Goal: Task Accomplishment & Management: Manage account settings

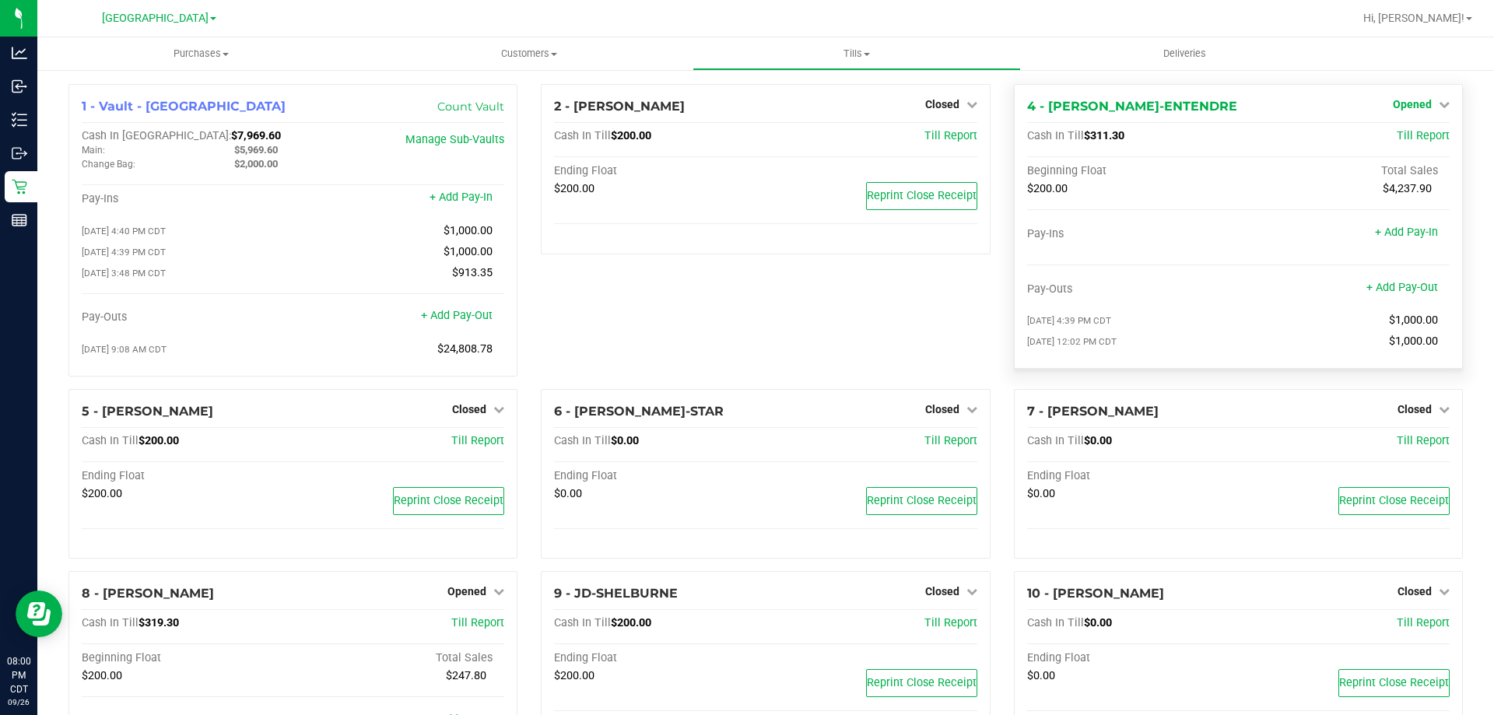
click at [1396, 102] on span "Opened" at bounding box center [1412, 104] width 39 height 12
click at [1393, 143] on link "Close Till" at bounding box center [1414, 137] width 42 height 12
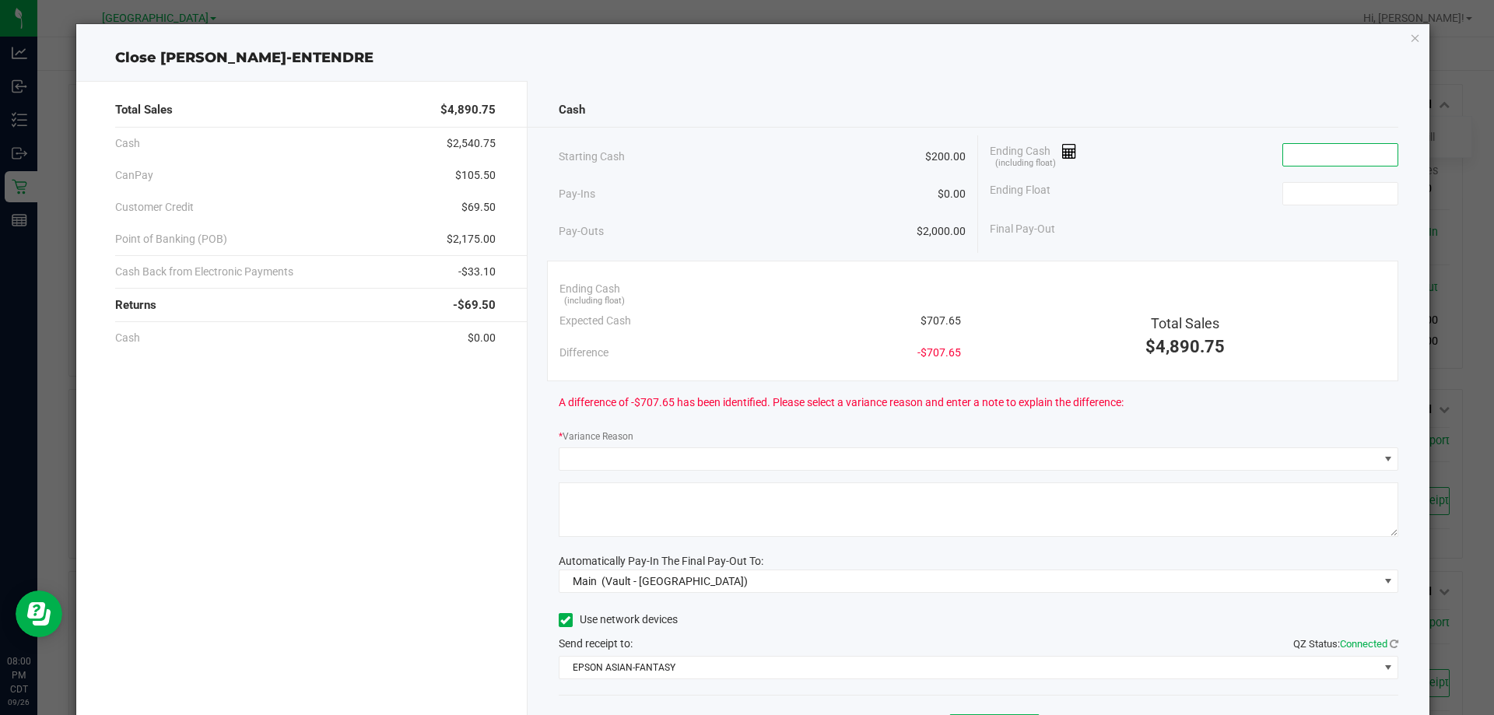
click at [1330, 159] on input at bounding box center [1340, 155] width 114 height 22
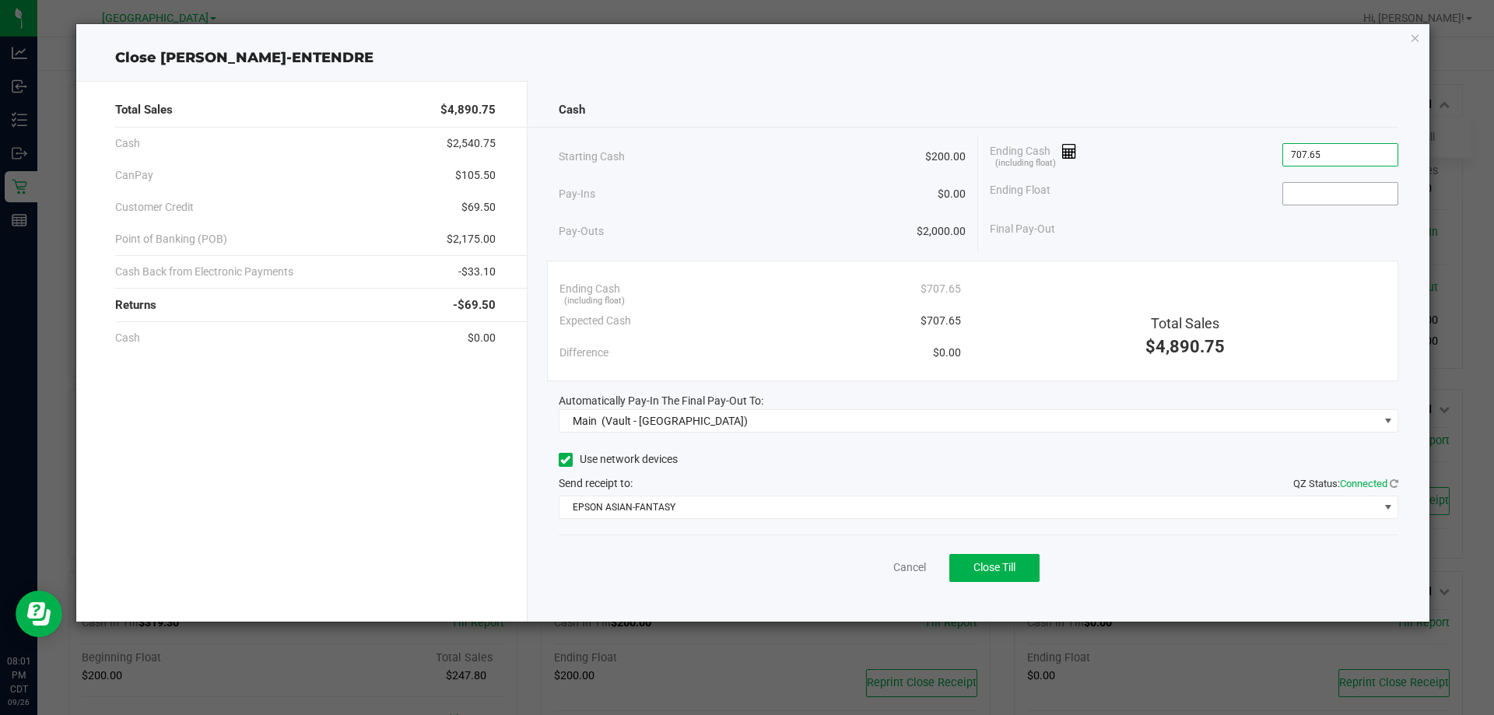
type input "$707.65"
click at [1316, 195] on input at bounding box center [1340, 194] width 114 height 22
type input "$200.00"
click at [1279, 244] on div "Final Pay-Out $507.65" at bounding box center [1194, 229] width 409 height 32
click at [1009, 570] on span "Close Till" at bounding box center [994, 567] width 42 height 12
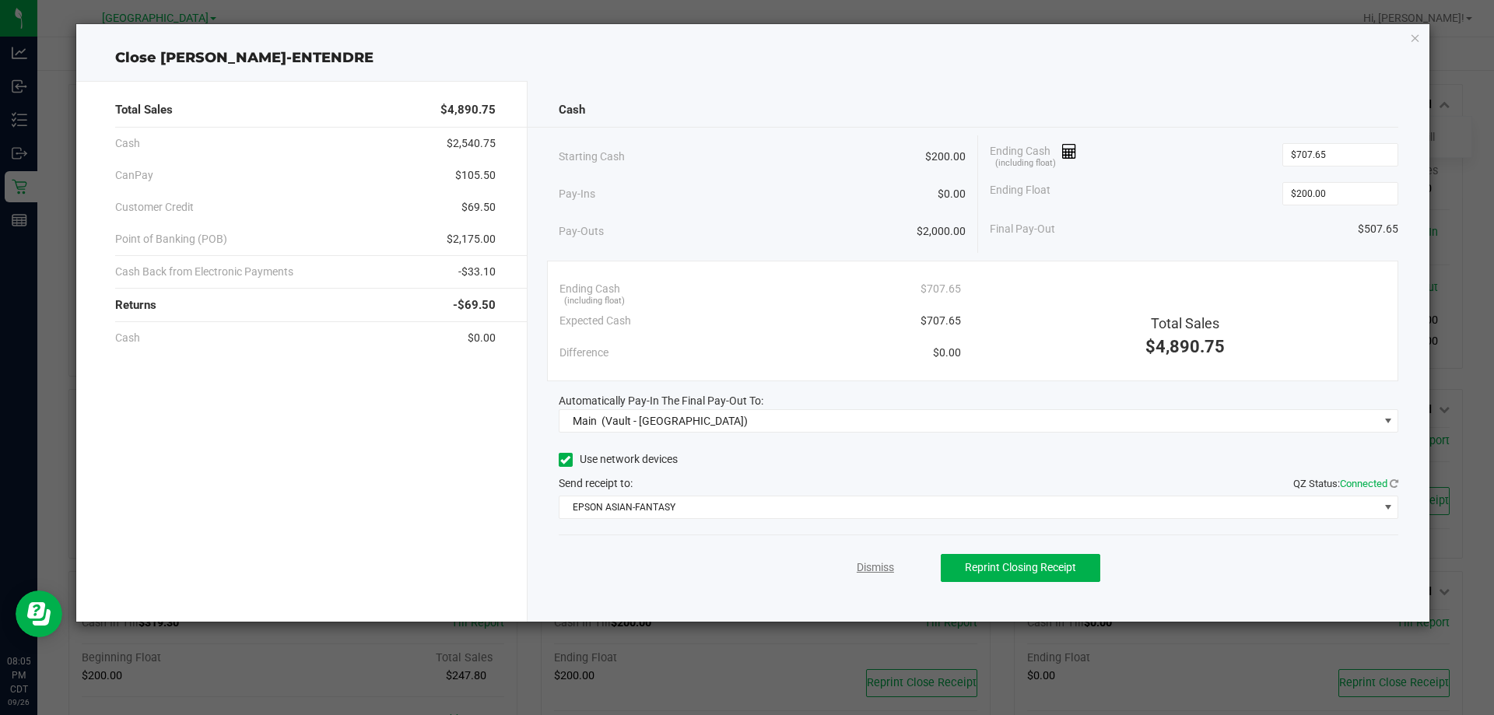
click at [872, 565] on link "Dismiss" at bounding box center [875, 567] width 37 height 16
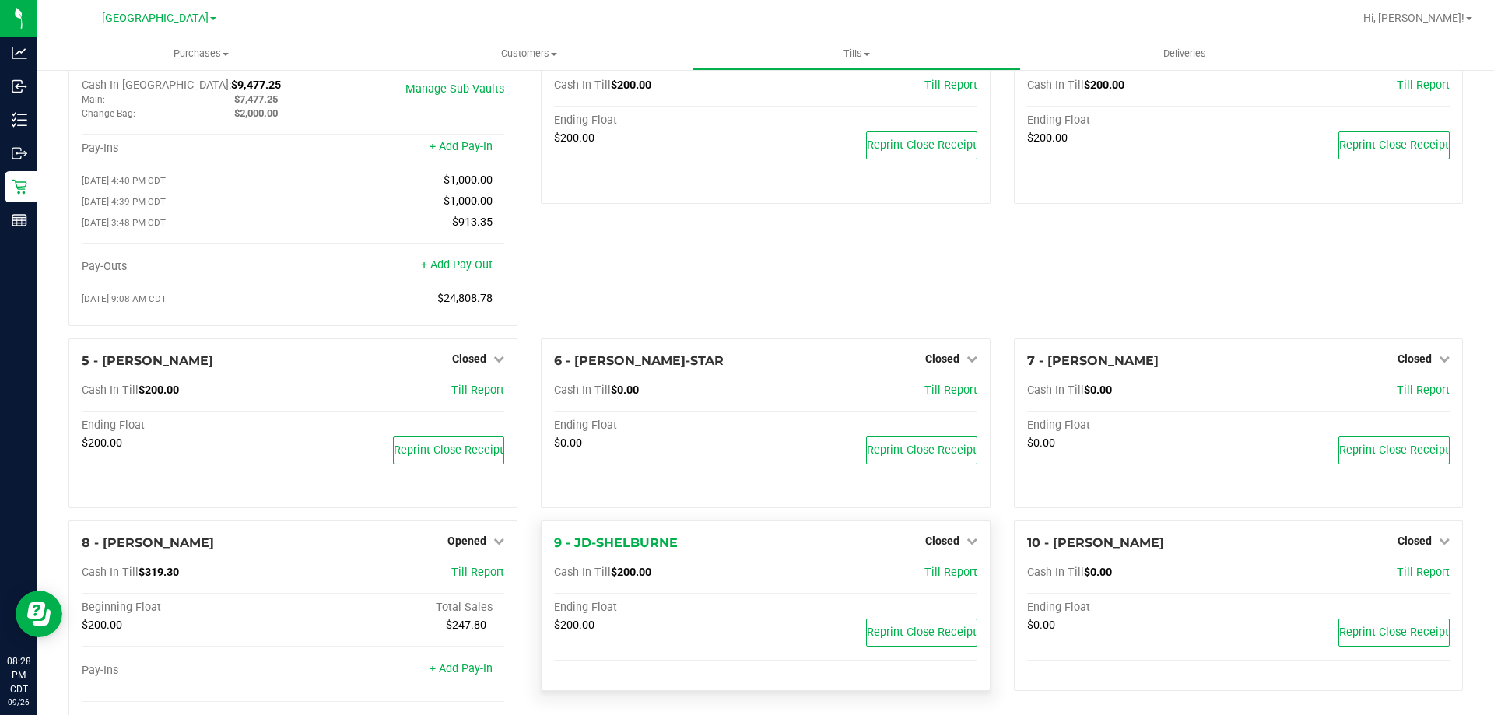
scroll to position [78, 0]
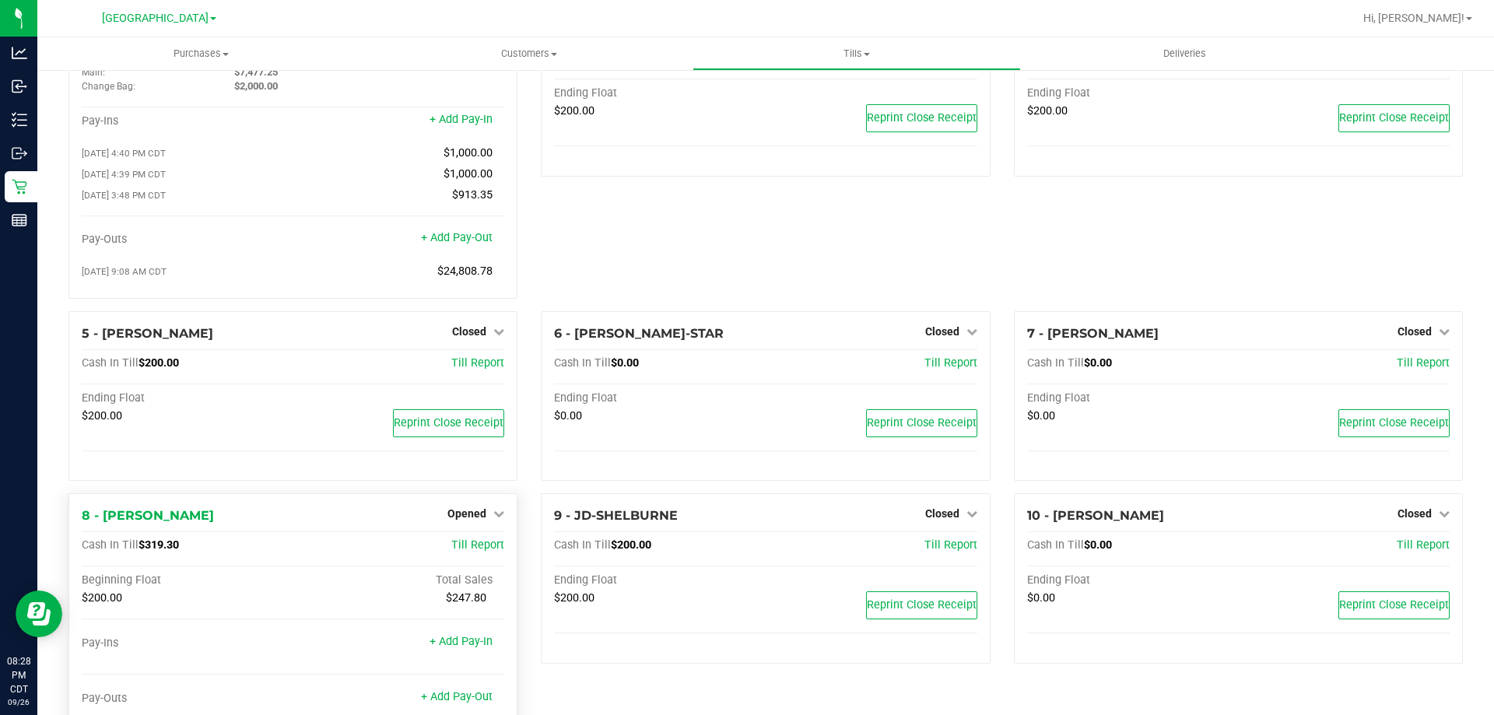
click at [478, 509] on div "Opened" at bounding box center [475, 513] width 57 height 19
click at [462, 520] on span "Opened" at bounding box center [466, 513] width 39 height 12
click at [468, 545] on link "Close Till" at bounding box center [469, 546] width 42 height 12
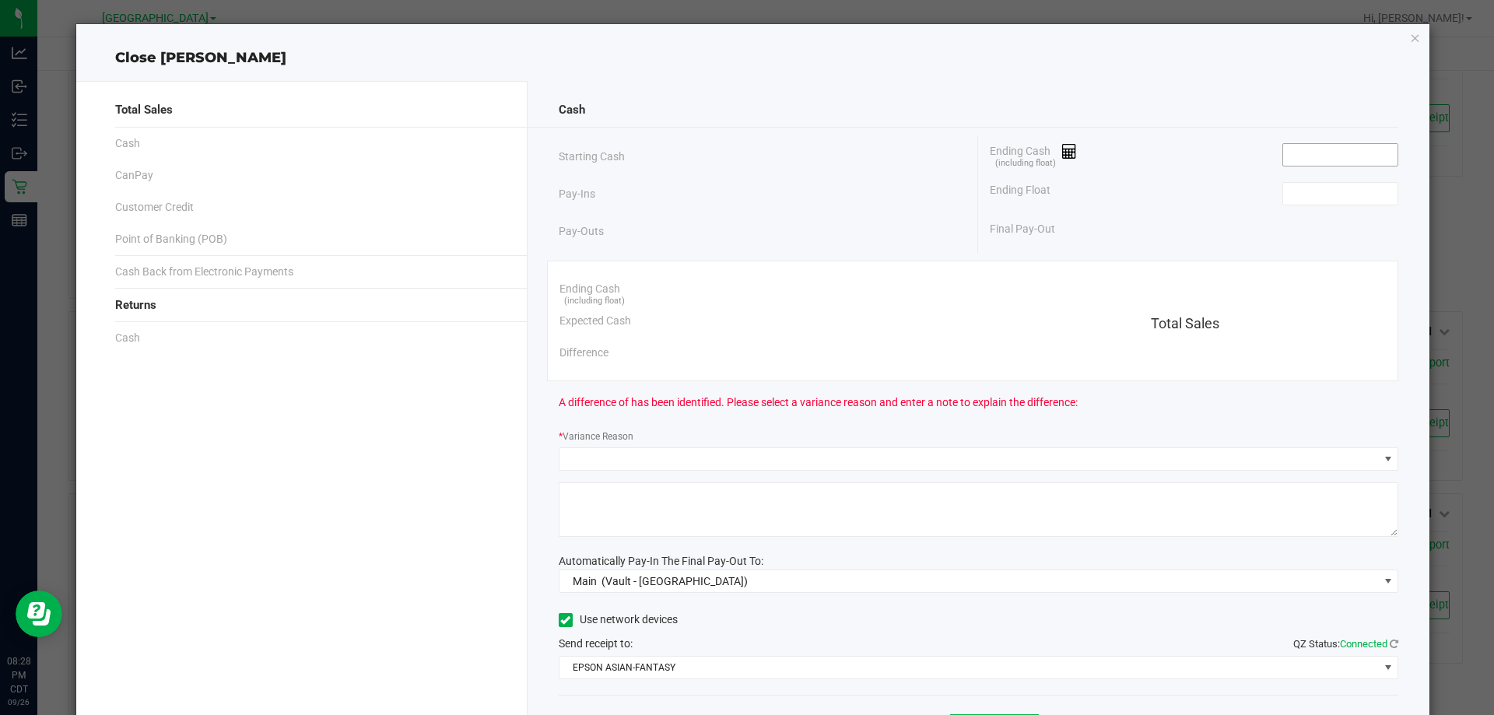
click at [1322, 147] on input at bounding box center [1340, 155] width 114 height 22
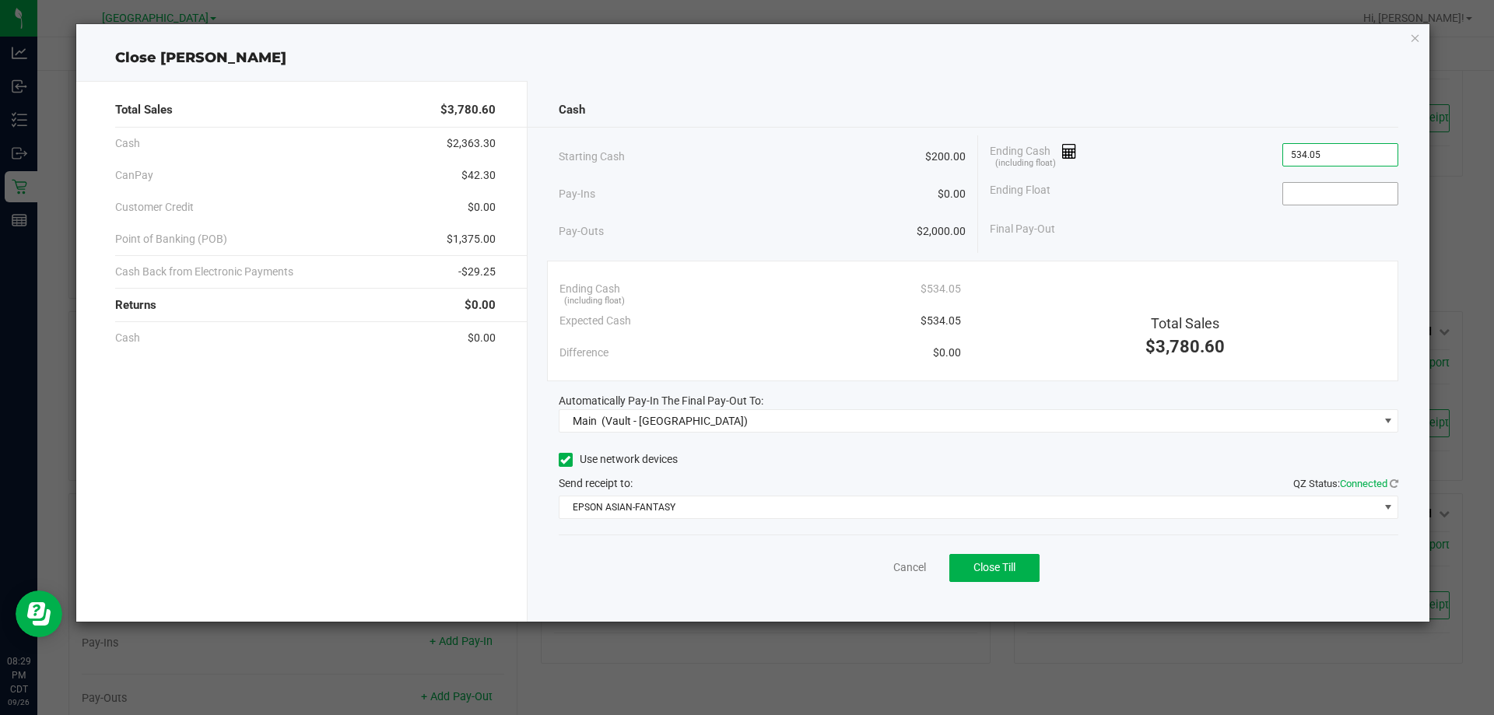
type input "$534.05"
click at [1322, 197] on input at bounding box center [1340, 194] width 114 height 22
type input "$200.00"
click at [1309, 249] on div "Starting Cash $200.00 Pay-Ins $0.00 Pay-Outs $2,000.00 Ending Cash (including f…" at bounding box center [979, 194] width 840 height 118
click at [1015, 564] on span "Close Till" at bounding box center [994, 567] width 42 height 12
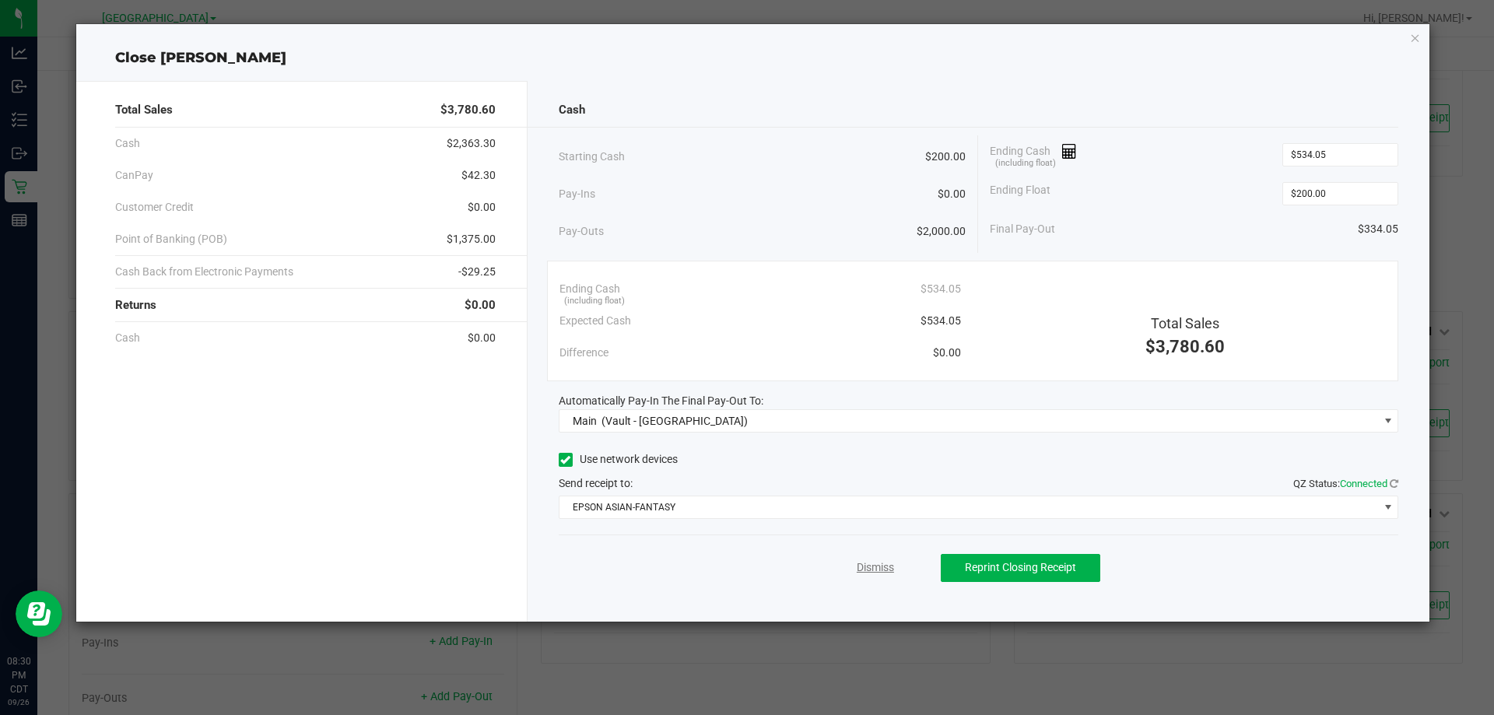
click at [864, 561] on link "Dismiss" at bounding box center [875, 567] width 37 height 16
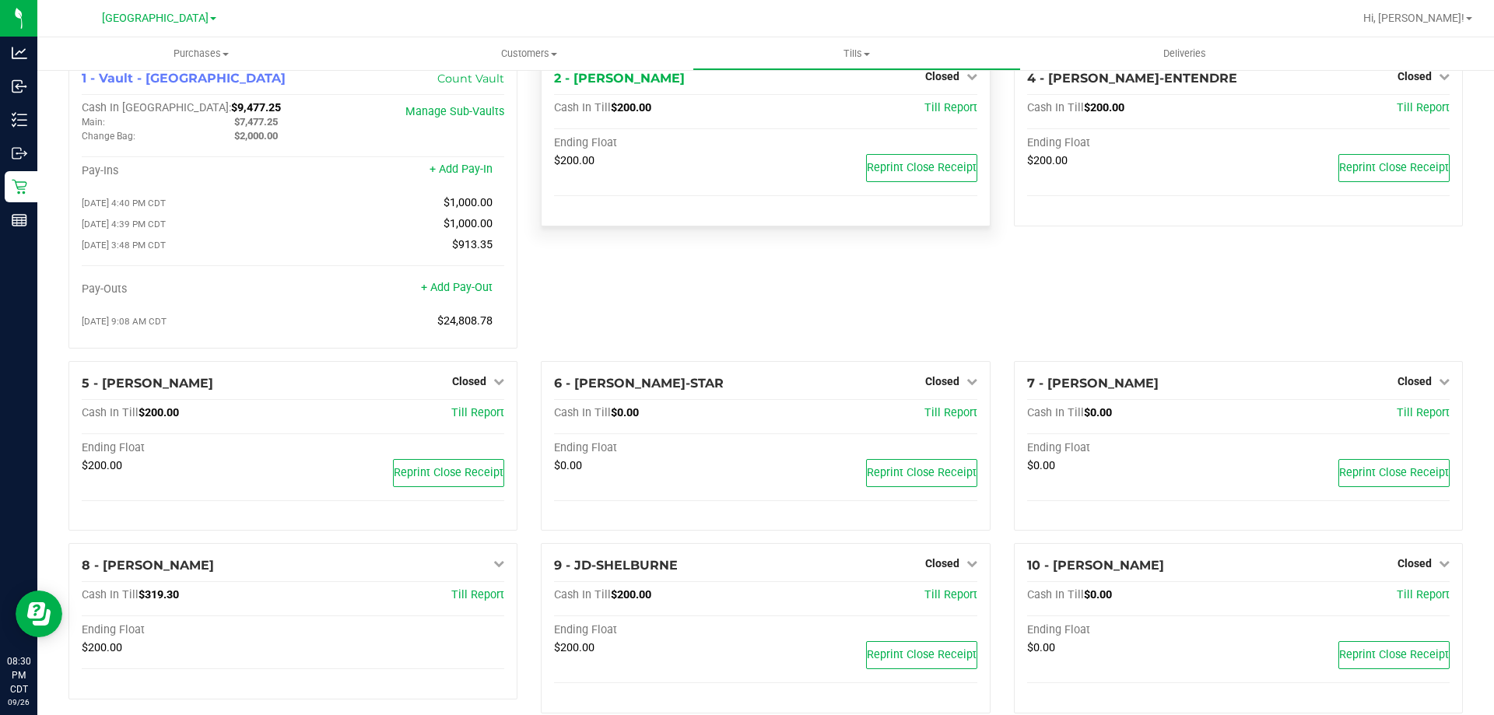
scroll to position [0, 0]
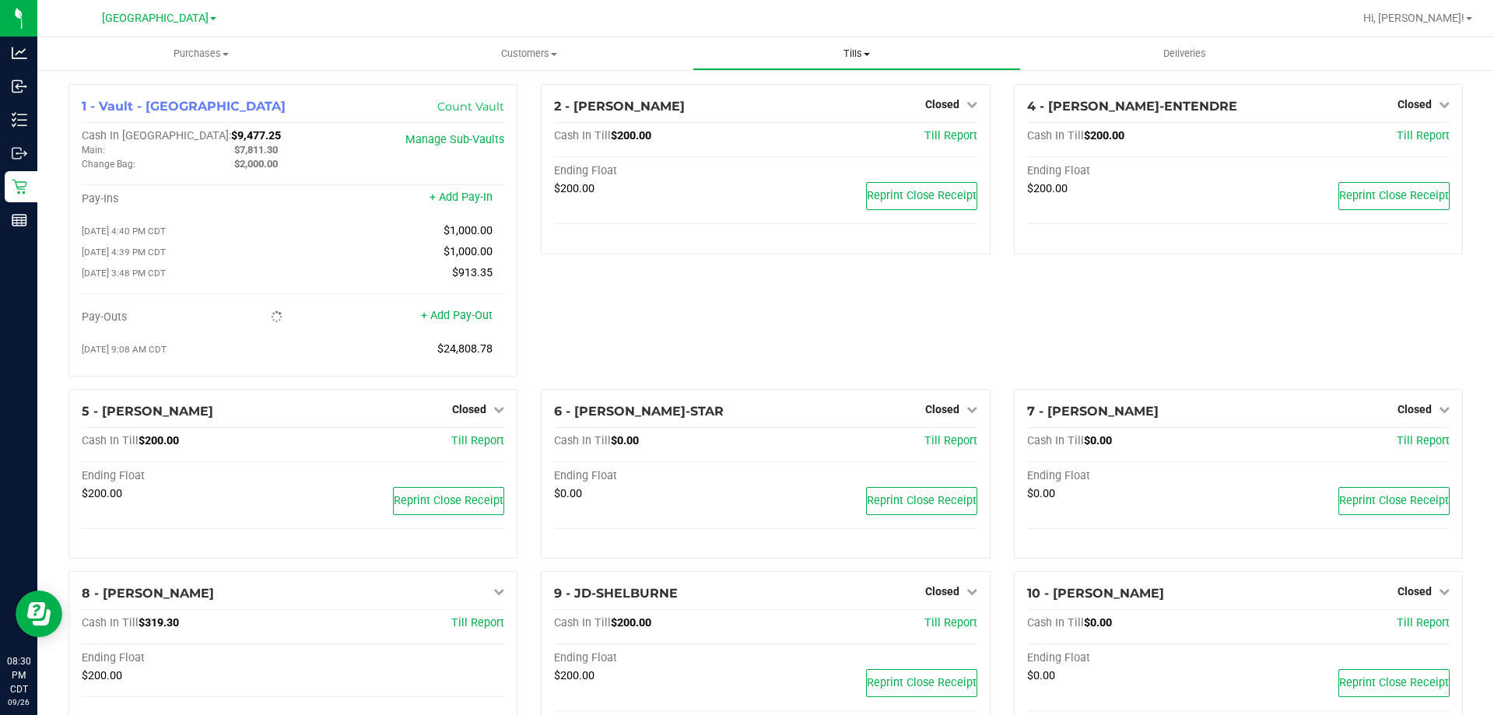
click at [859, 54] on span "Tills" at bounding box center [856, 54] width 326 height 14
click at [829, 110] on span "Reconcile e-payments" at bounding box center [770, 112] width 155 height 13
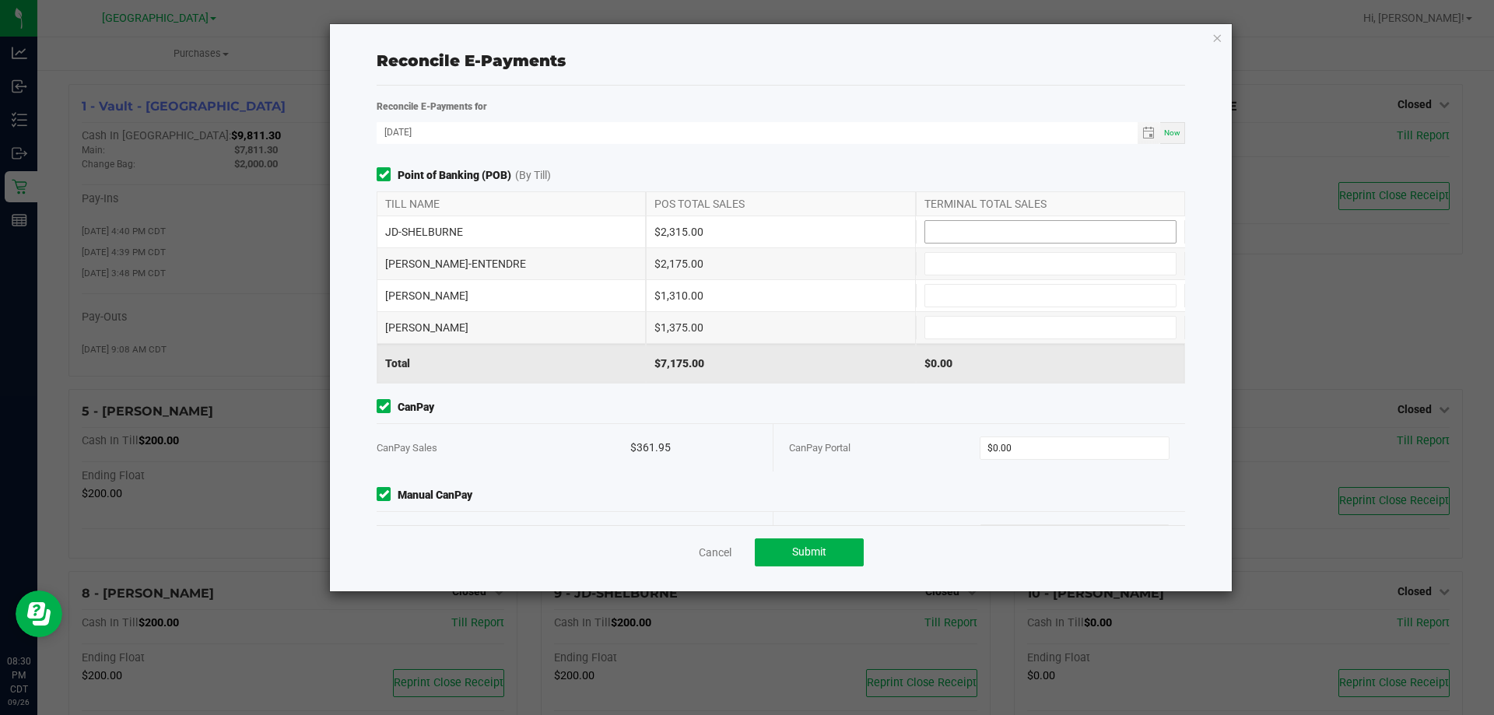
click at [959, 232] on input at bounding box center [1050, 232] width 251 height 22
type input "$2,315.00"
click at [934, 299] on input at bounding box center [1050, 296] width 251 height 22
type input "$1,310.00"
click at [968, 254] on input at bounding box center [1050, 264] width 251 height 22
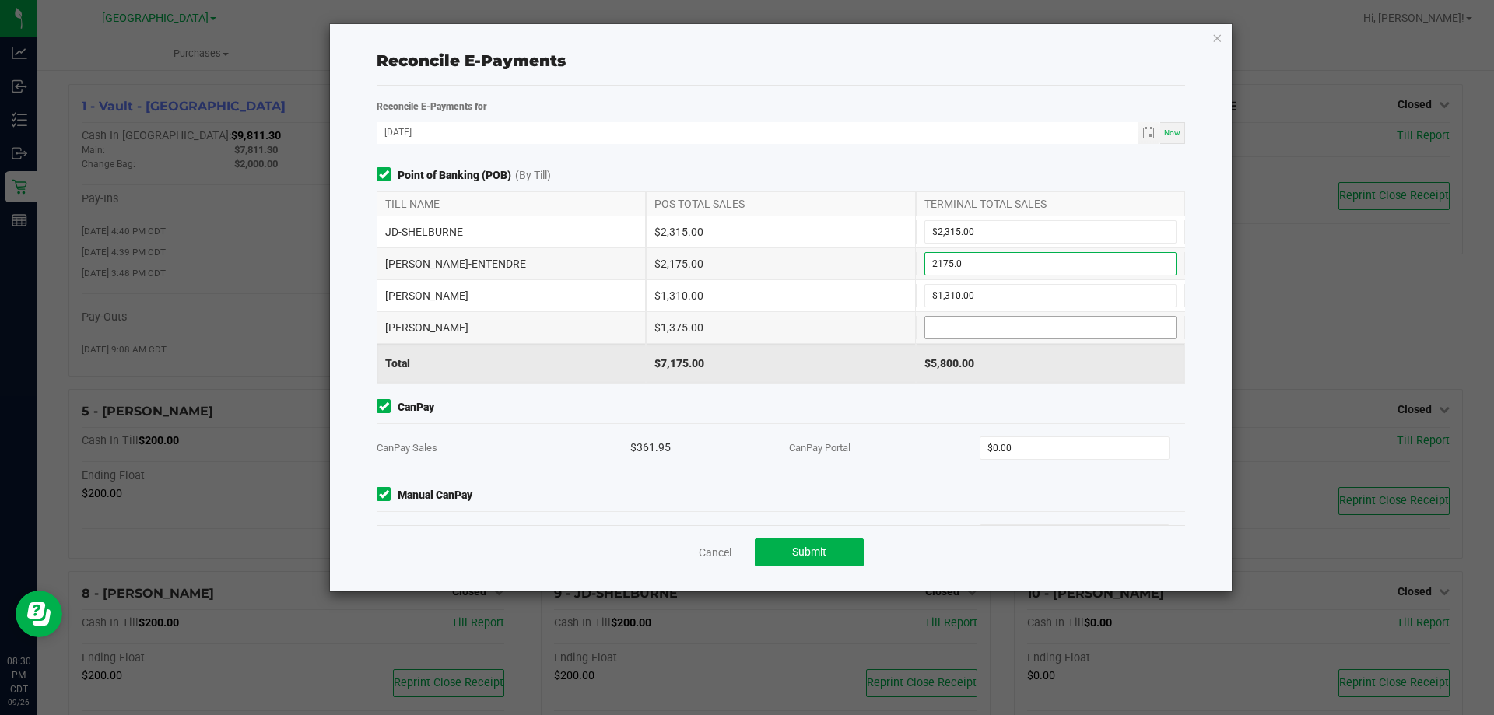
type input "$2,175.00"
click at [942, 328] on input at bounding box center [1050, 328] width 251 height 22
type input "$1,375.00"
click at [919, 423] on div "CanPay Sales $361.95 CanPay Portal $0.00" at bounding box center [781, 447] width 808 height 48
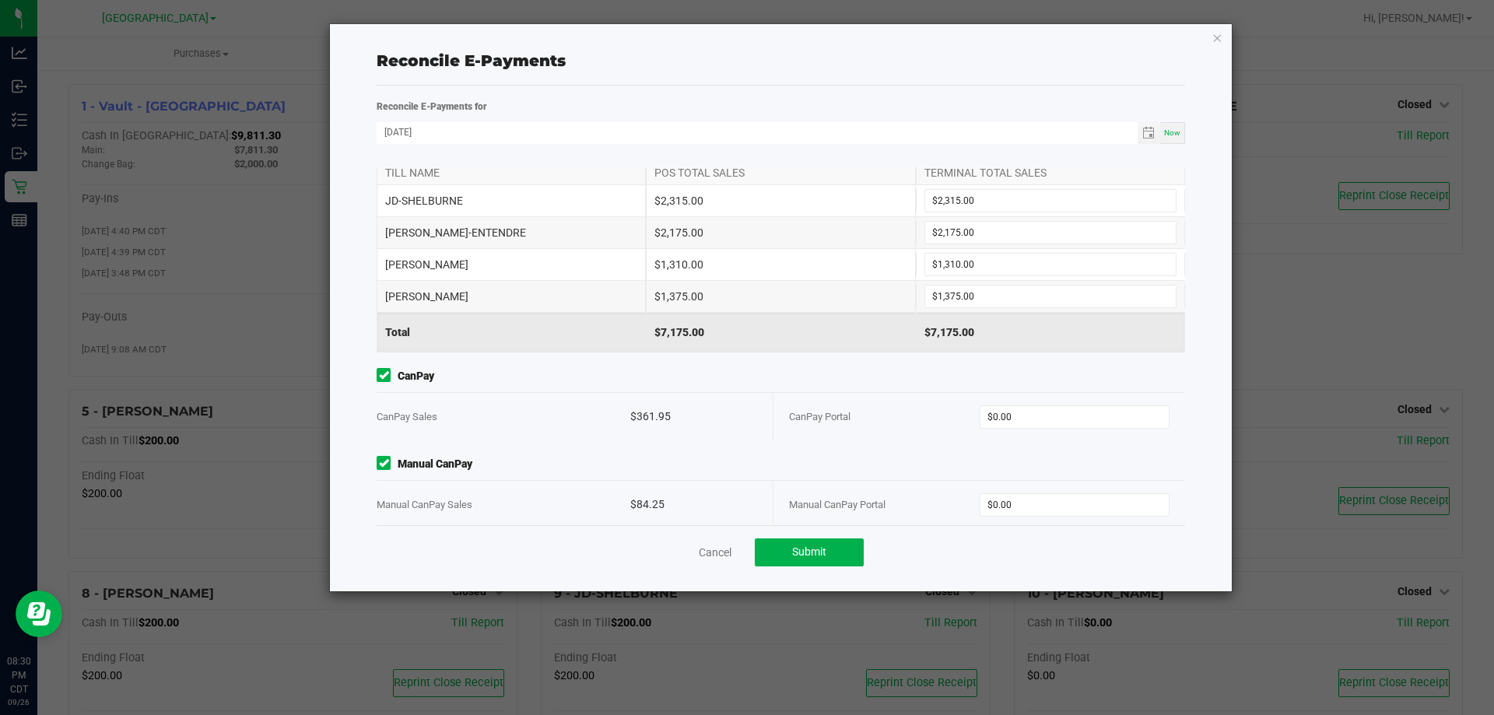
scroll to position [48, 0]
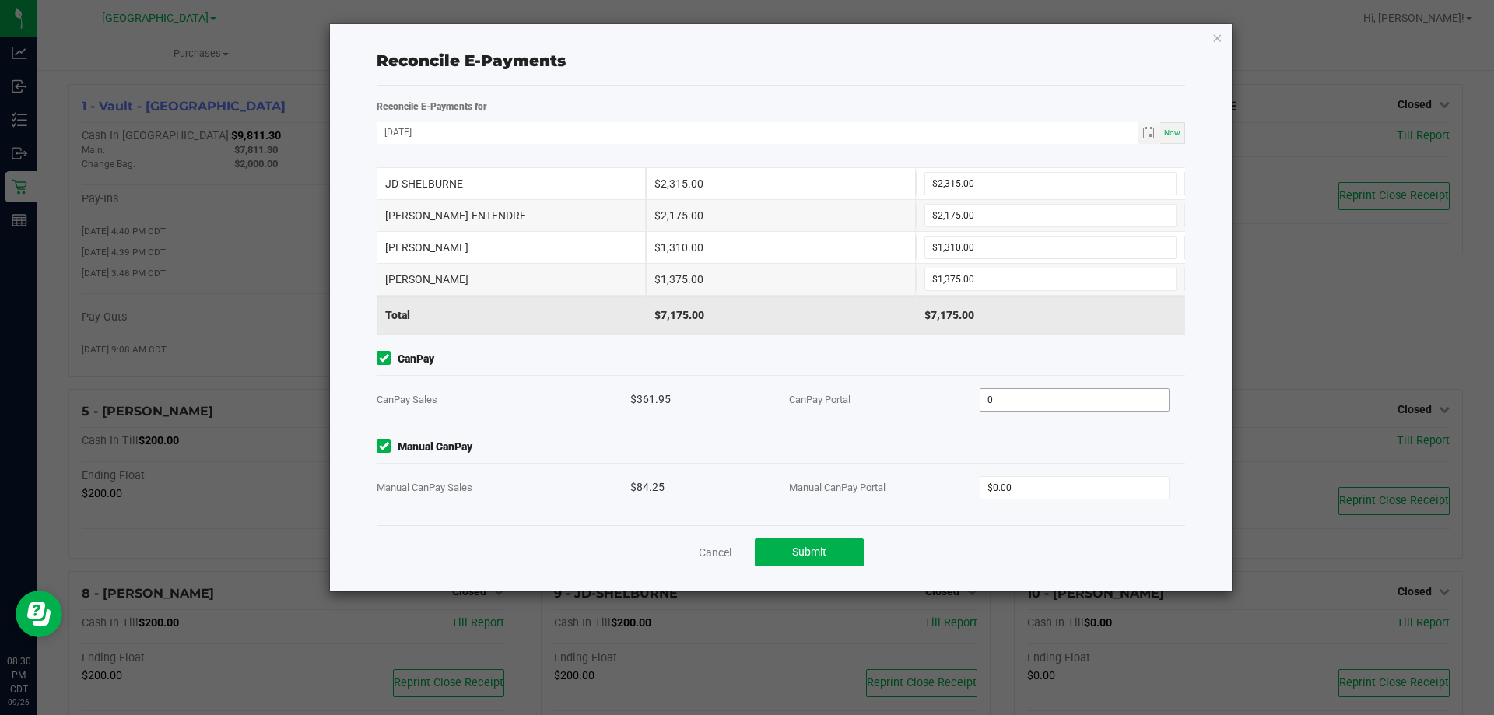
click at [1029, 402] on input "0" at bounding box center [1074, 400] width 189 height 22
type input "$361.95"
click at [952, 444] on span "Manual CanPay" at bounding box center [781, 447] width 808 height 16
click at [1019, 480] on input "0" at bounding box center [1074, 488] width 189 height 22
type input "$84.25"
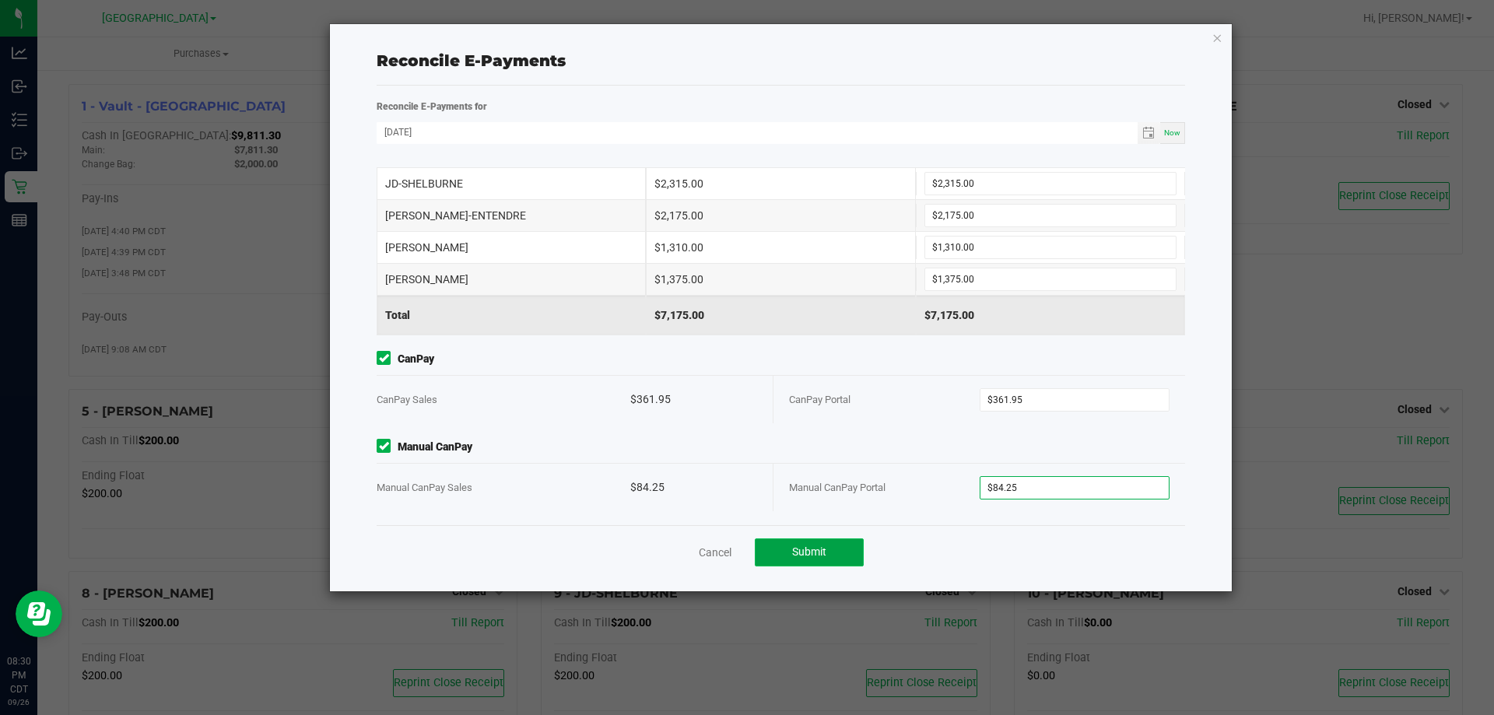
click at [833, 539] on button "Submit" at bounding box center [809, 552] width 109 height 28
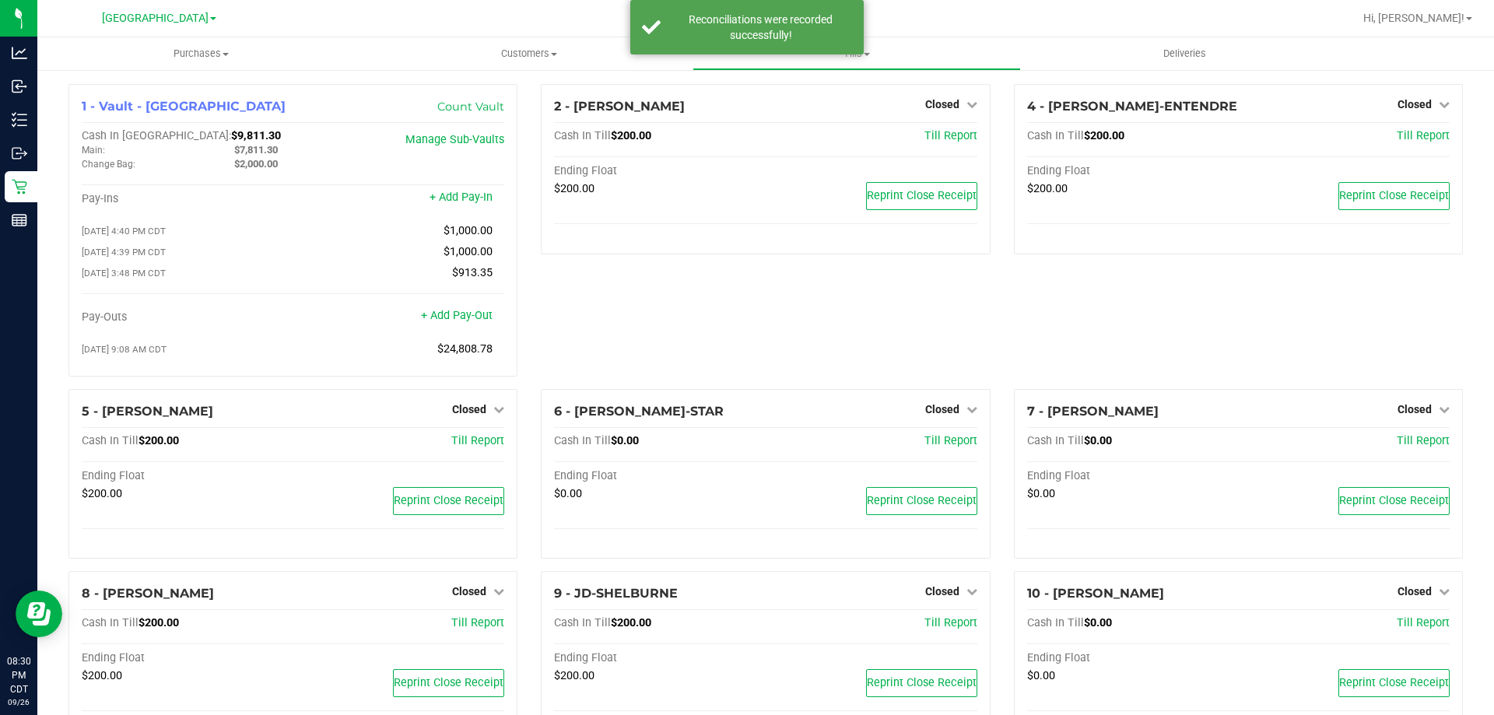
click at [748, 347] on div "2 - JAY-MCCARROLL Closed Open Till Cash In Till $200.00 Till Report Ending Floa…" at bounding box center [765, 236] width 472 height 305
click at [571, 314] on div "2 - JAY-MCCARROLL Closed Open Till Cash In Till $200.00 Till Report Ending Floa…" at bounding box center [765, 236] width 472 height 305
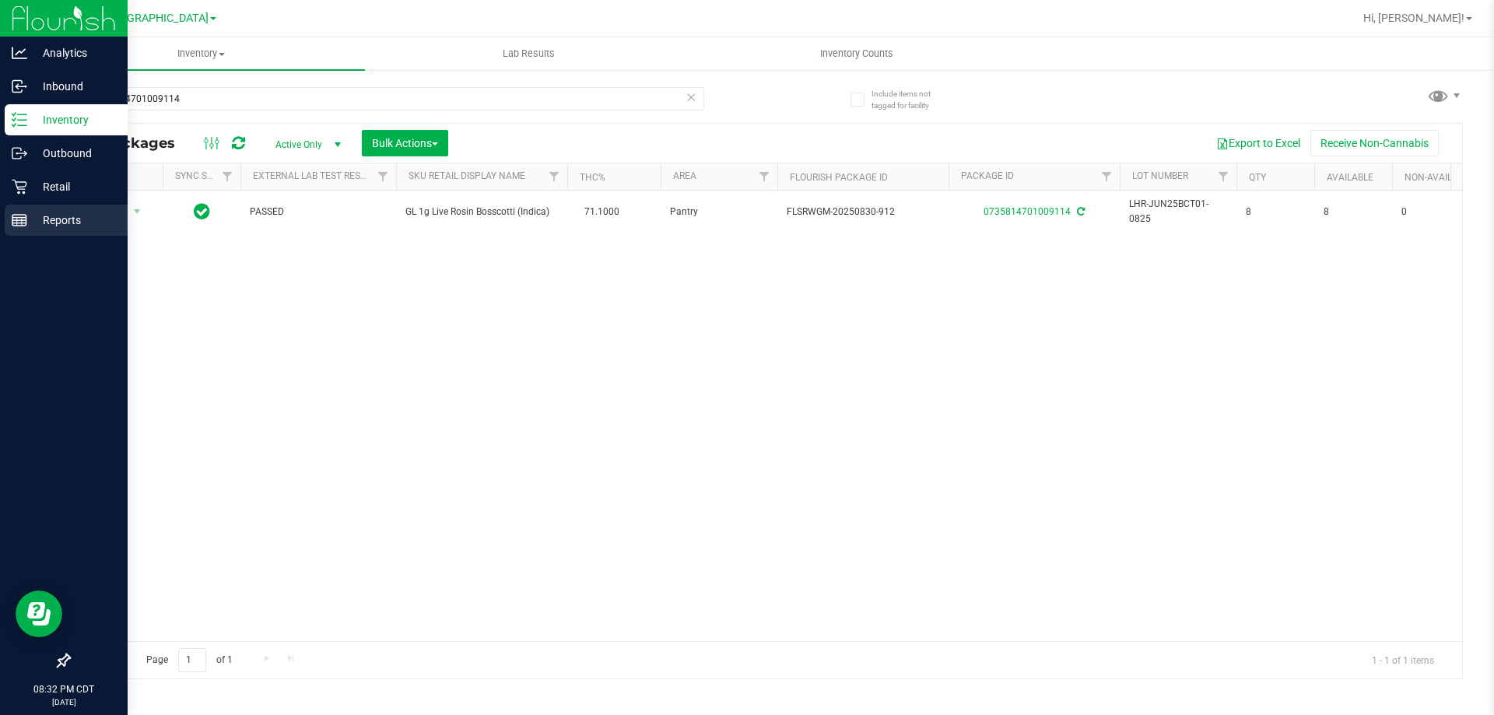
click at [20, 226] on icon at bounding box center [20, 220] width 16 height 16
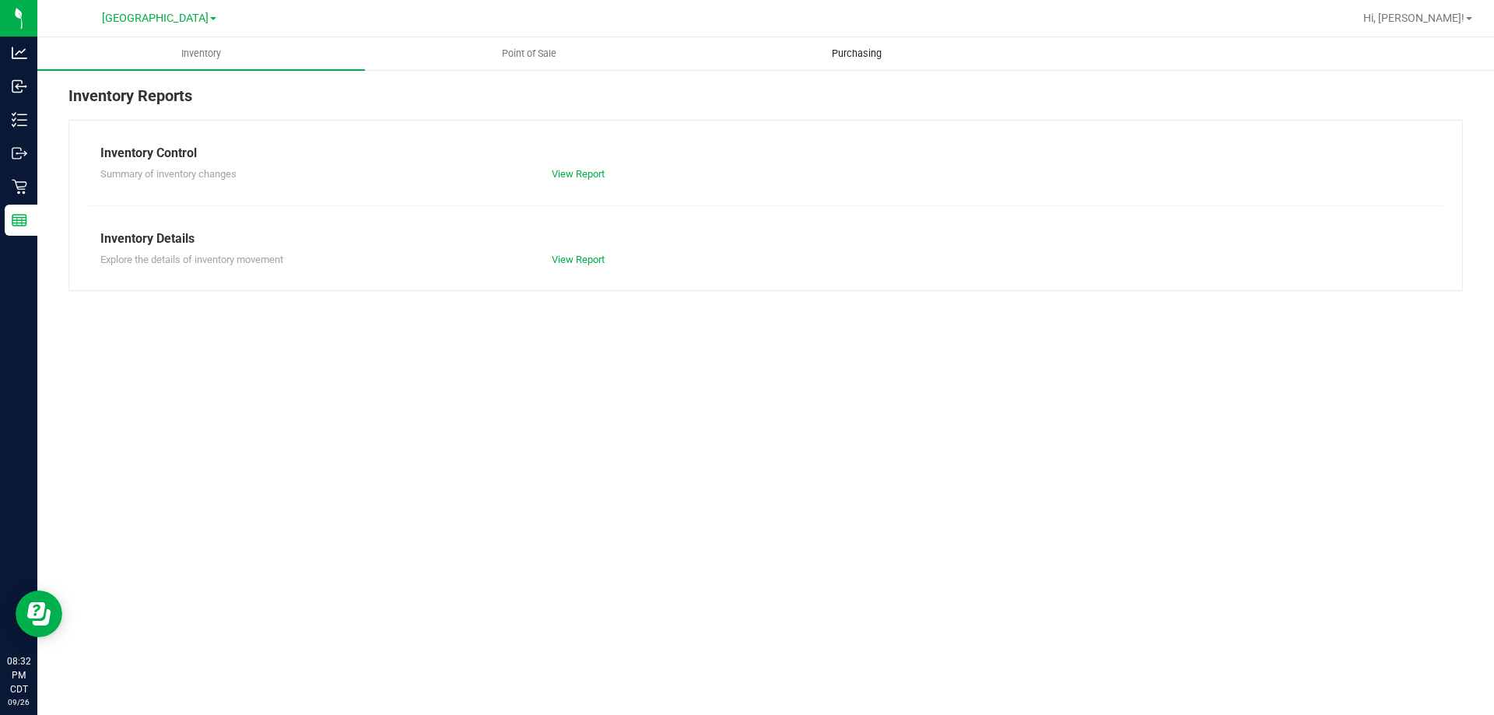
click at [848, 50] on span "Purchasing" at bounding box center [857, 54] width 92 height 14
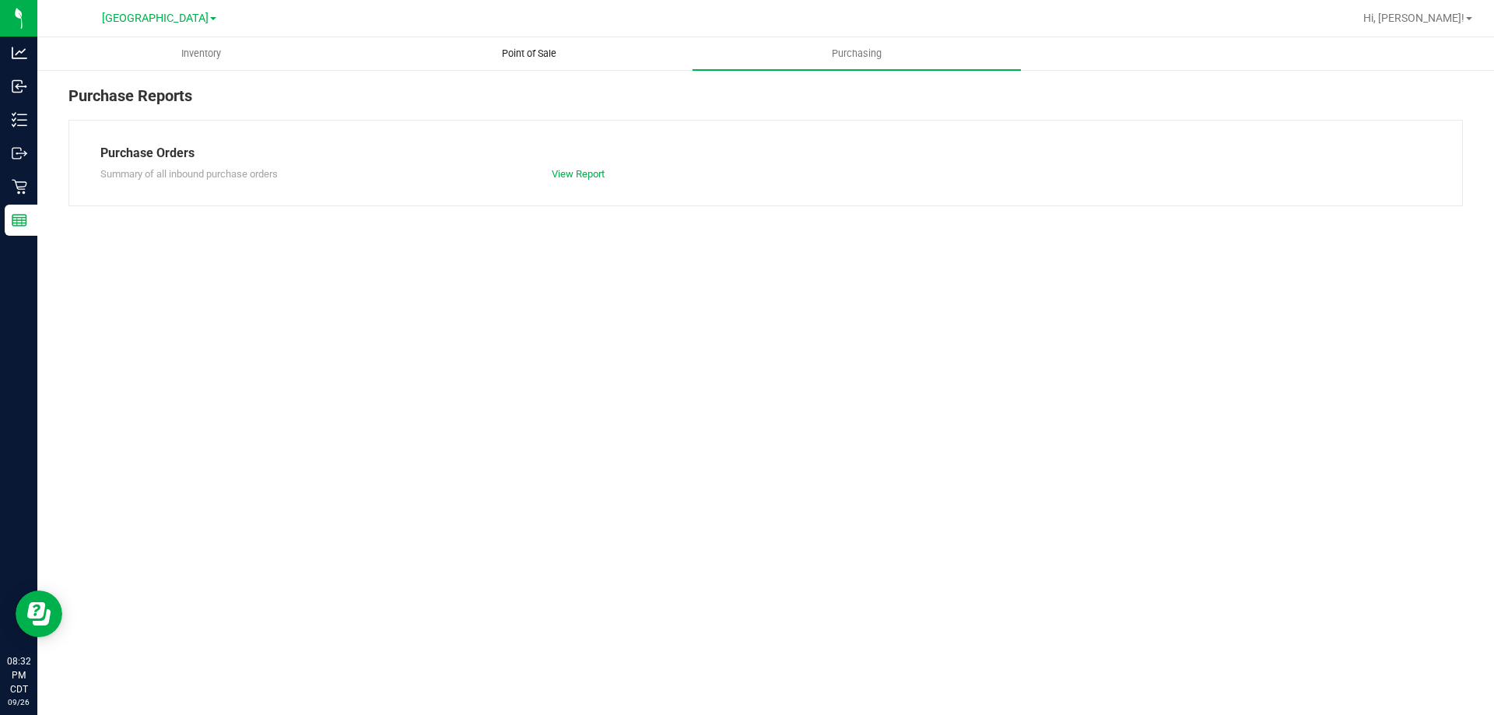
click at [515, 58] on span "Point of Sale" at bounding box center [529, 54] width 96 height 14
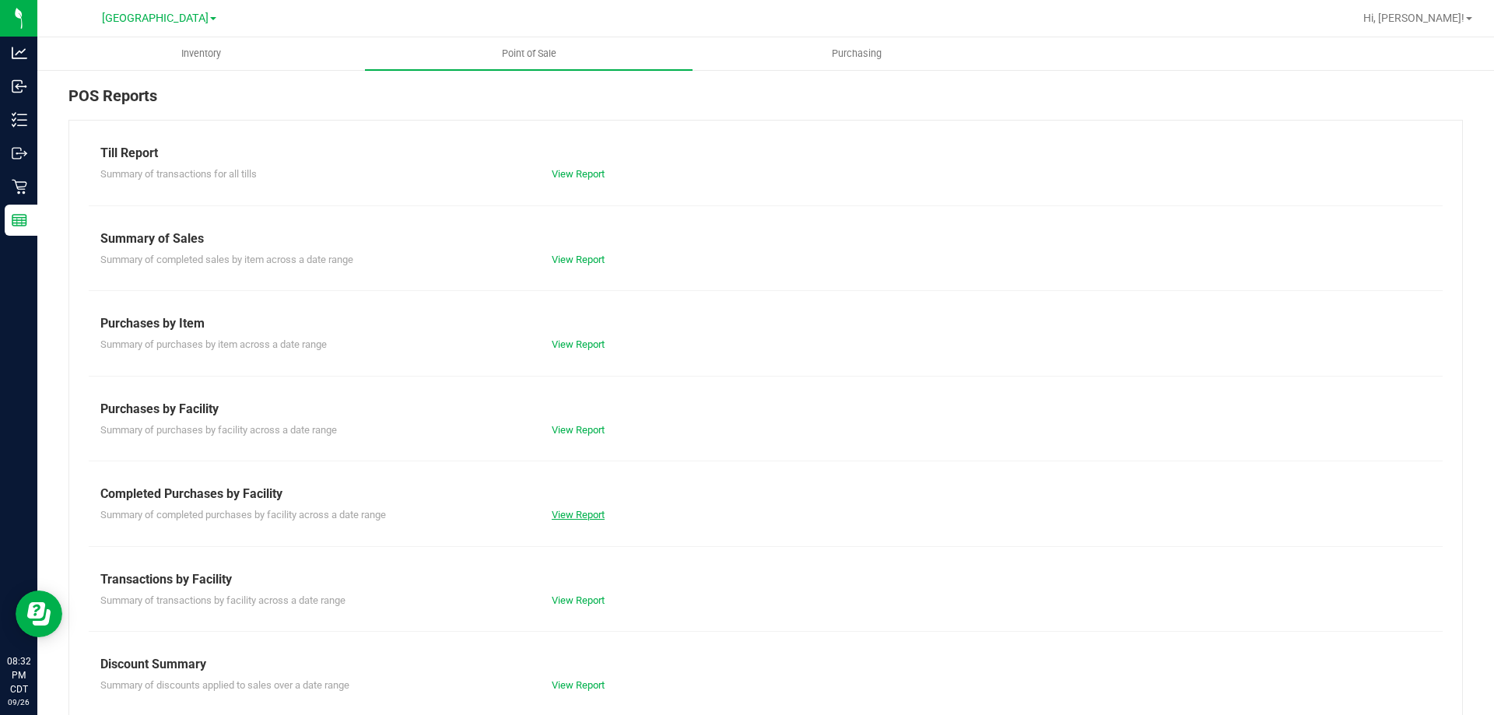
click at [573, 512] on link "View Report" at bounding box center [578, 515] width 53 height 12
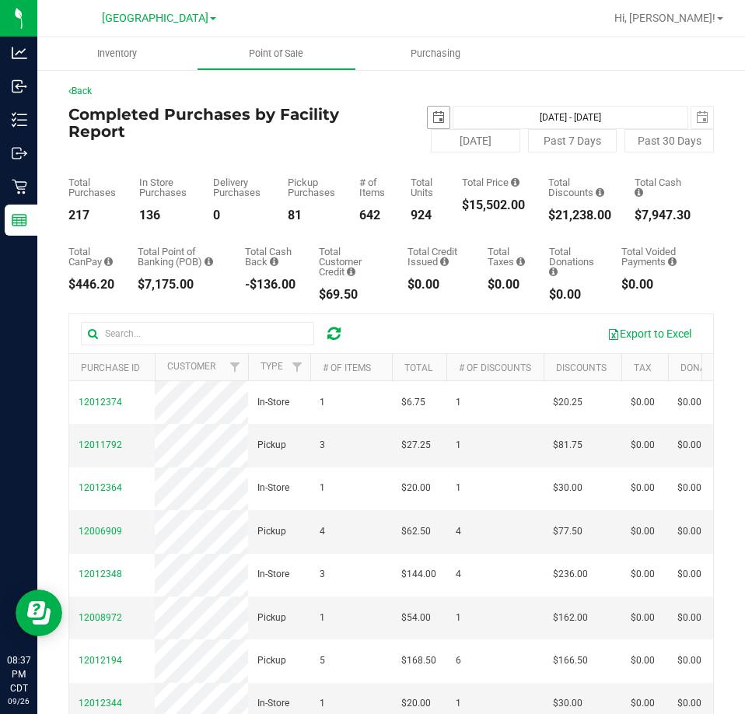
click at [434, 109] on span "select" at bounding box center [439, 118] width 22 height 22
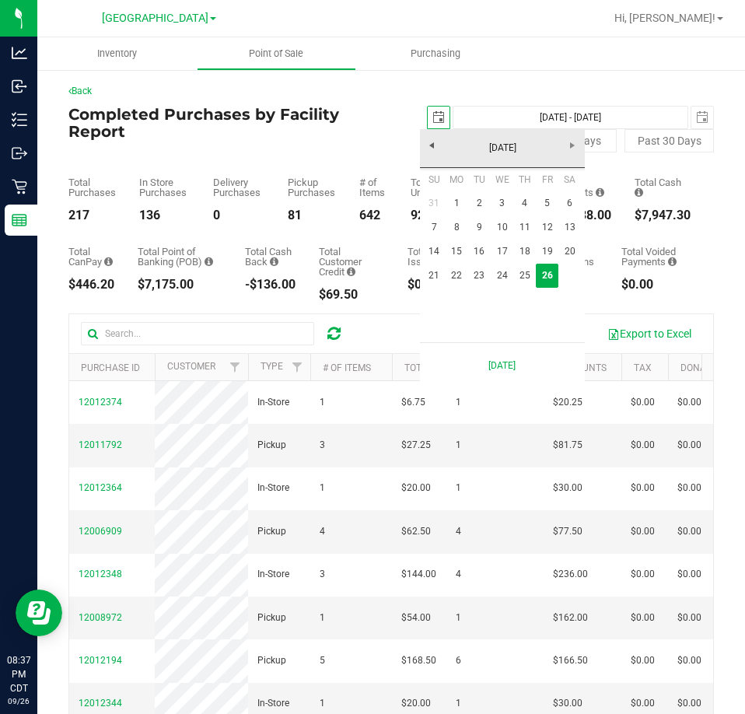
scroll to position [0, 39]
click at [452, 272] on link "22" at bounding box center [457, 276] width 23 height 24
type input "2025-09-22"
type input "Sep 22, 2025 - Sep 26, 2025"
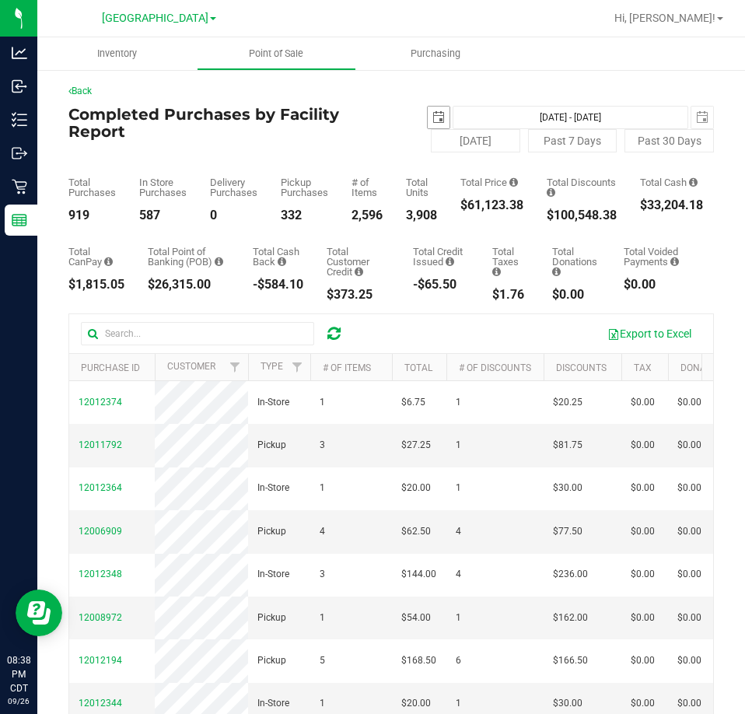
click at [437, 125] on span "select" at bounding box center [439, 118] width 22 height 22
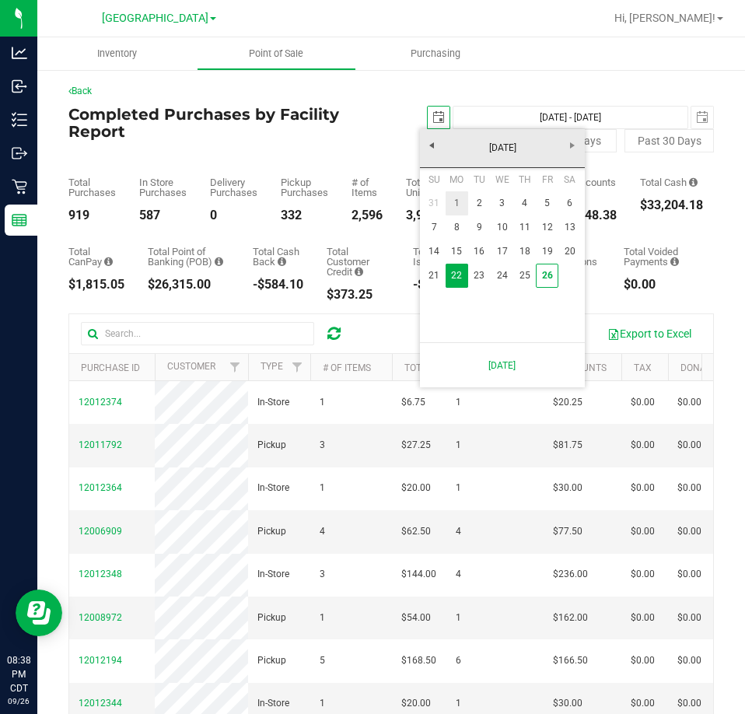
click at [455, 204] on link "1" at bounding box center [457, 203] width 23 height 24
type input "2025-09-01"
type input "Sep 1, 2025 - Sep 26, 2025"
